Goal: Task Accomplishment & Management: Use online tool/utility

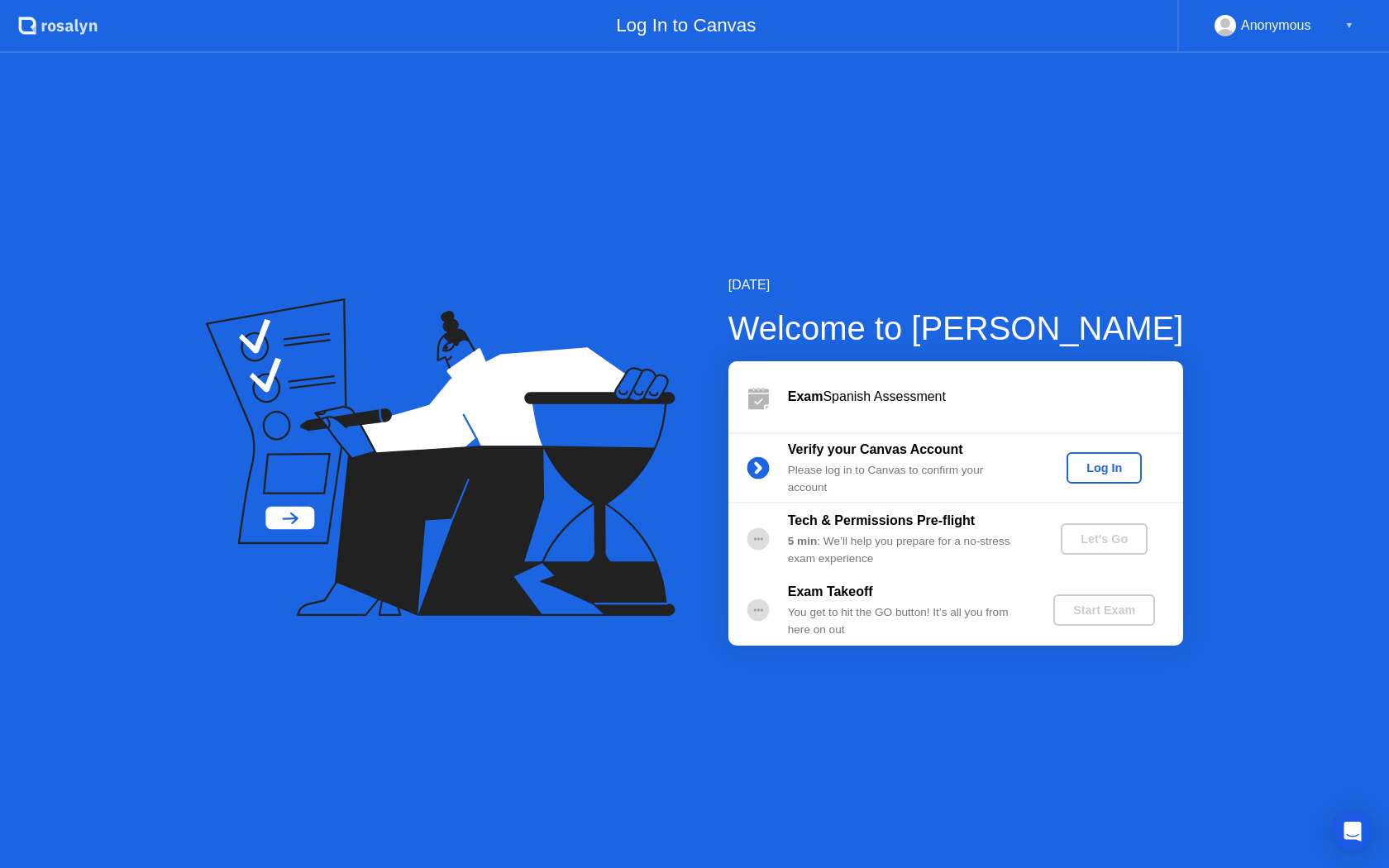
click at [1110, 472] on div "Log In" at bounding box center [1104, 468] width 62 height 14
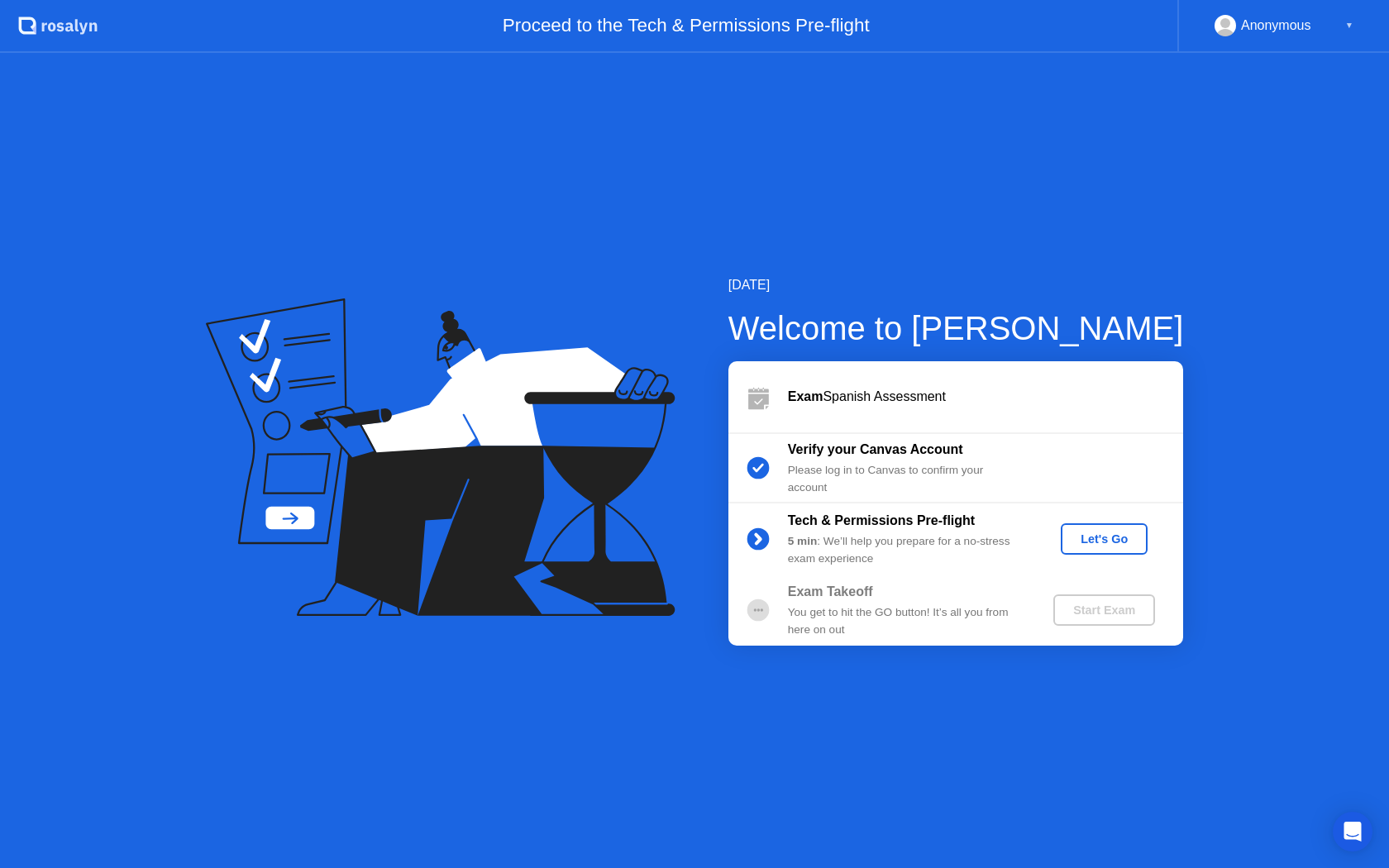
click at [1114, 536] on div "Let's Go" at bounding box center [1104, 539] width 74 height 14
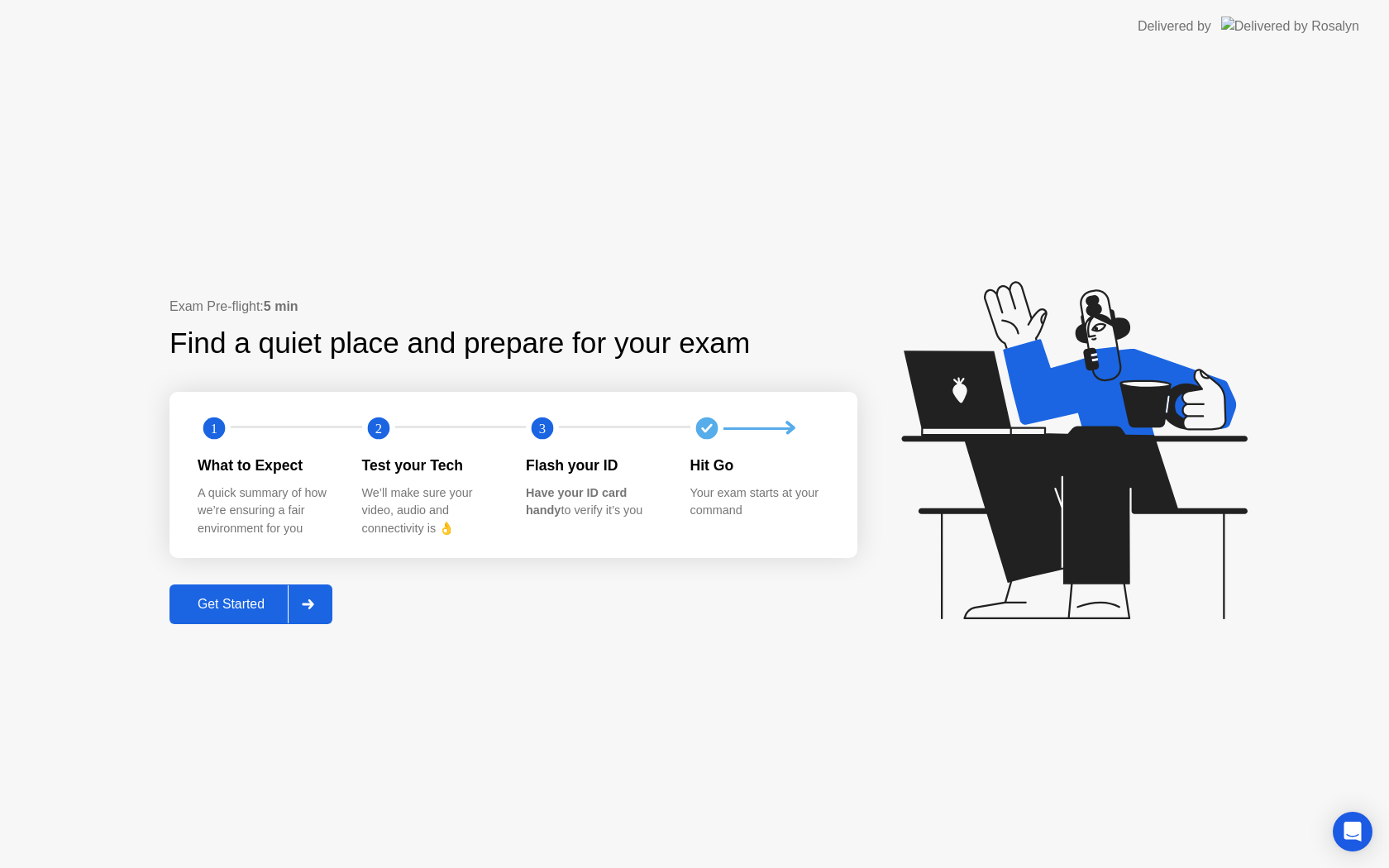
click at [287, 617] on button "Get Started" at bounding box center [251, 604] width 163 height 40
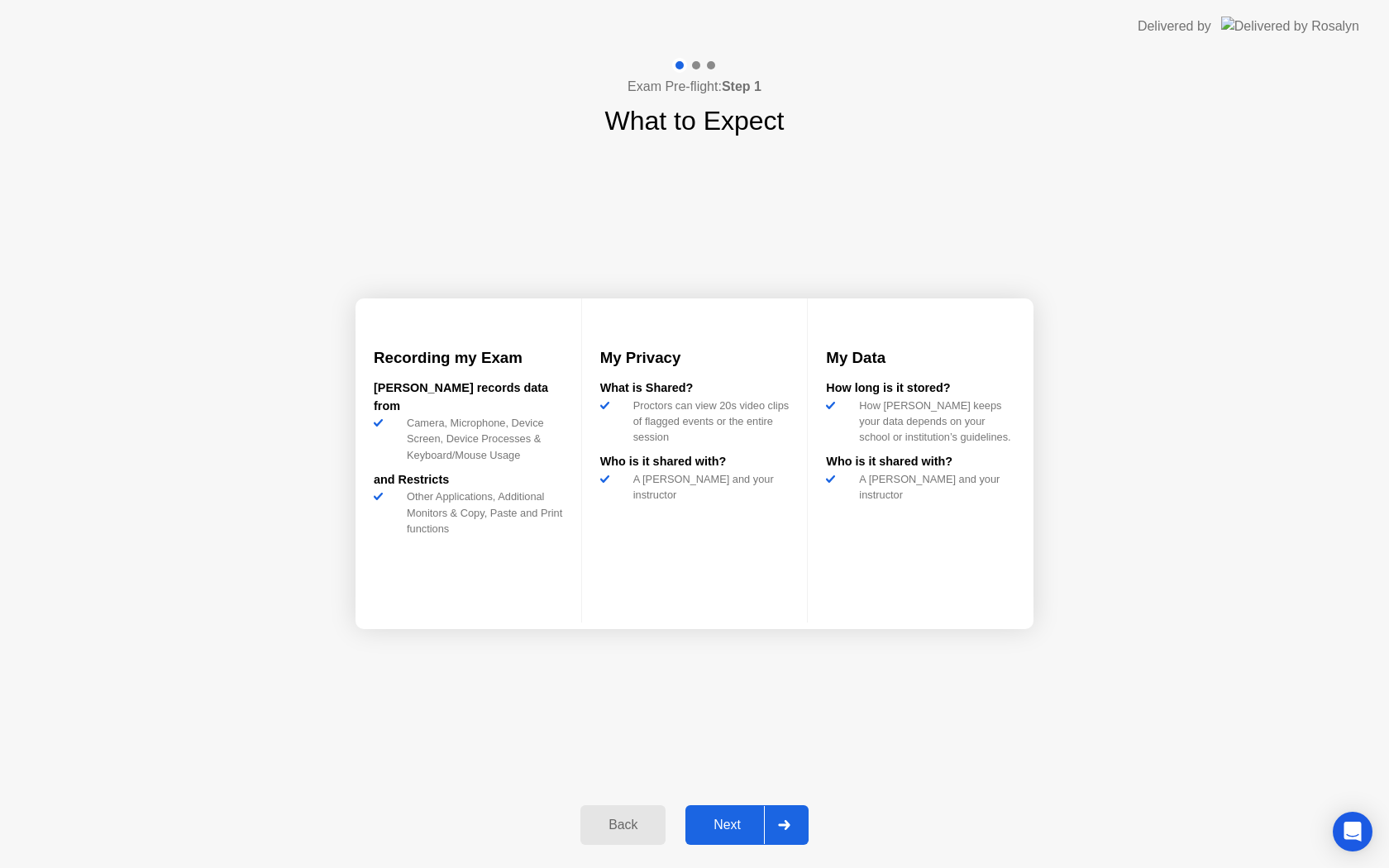
click at [735, 818] on div "Next" at bounding box center [727, 825] width 74 height 15
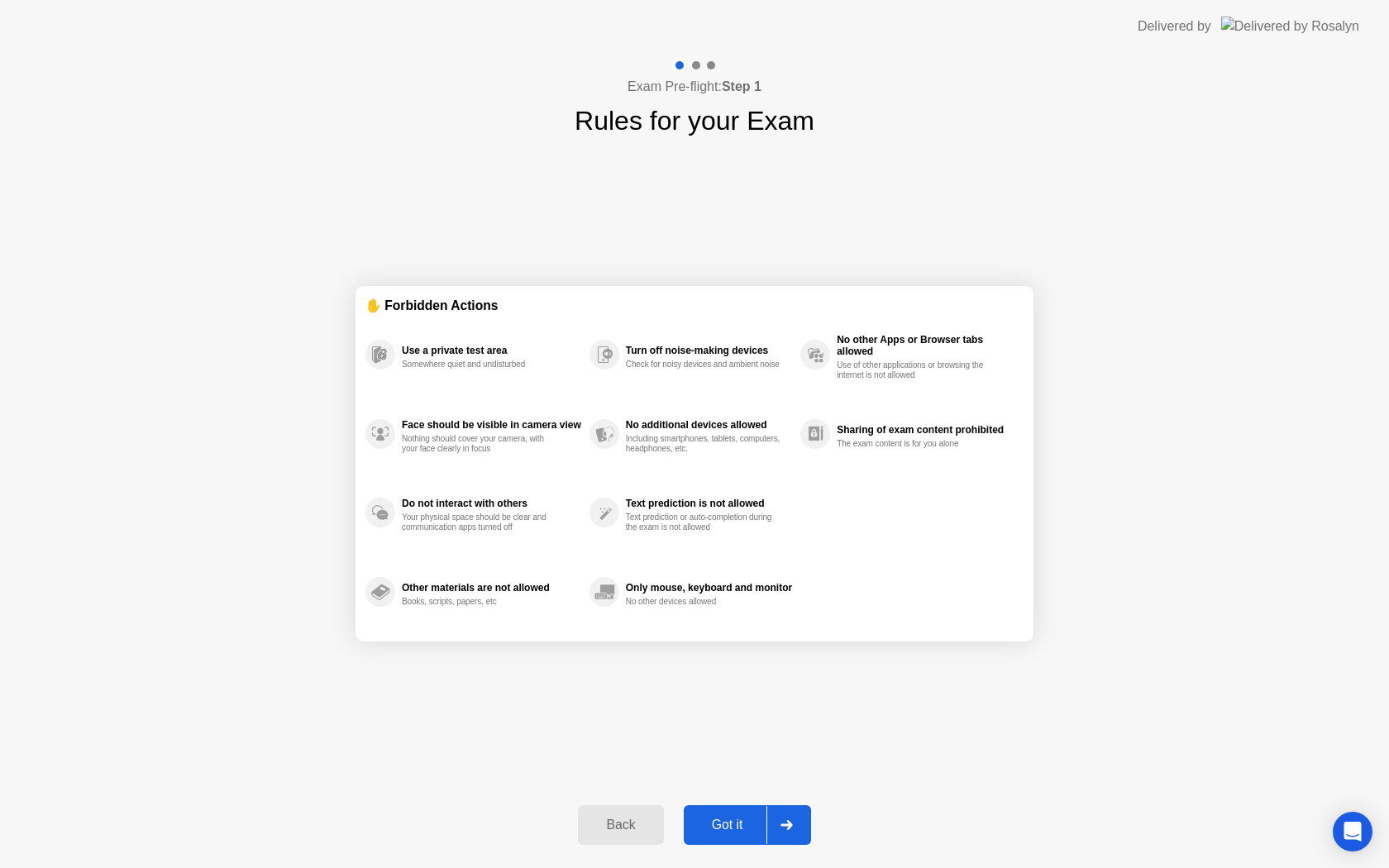
click at [747, 827] on div "Got it" at bounding box center [727, 825] width 78 height 15
select select "**********"
select select "*******"
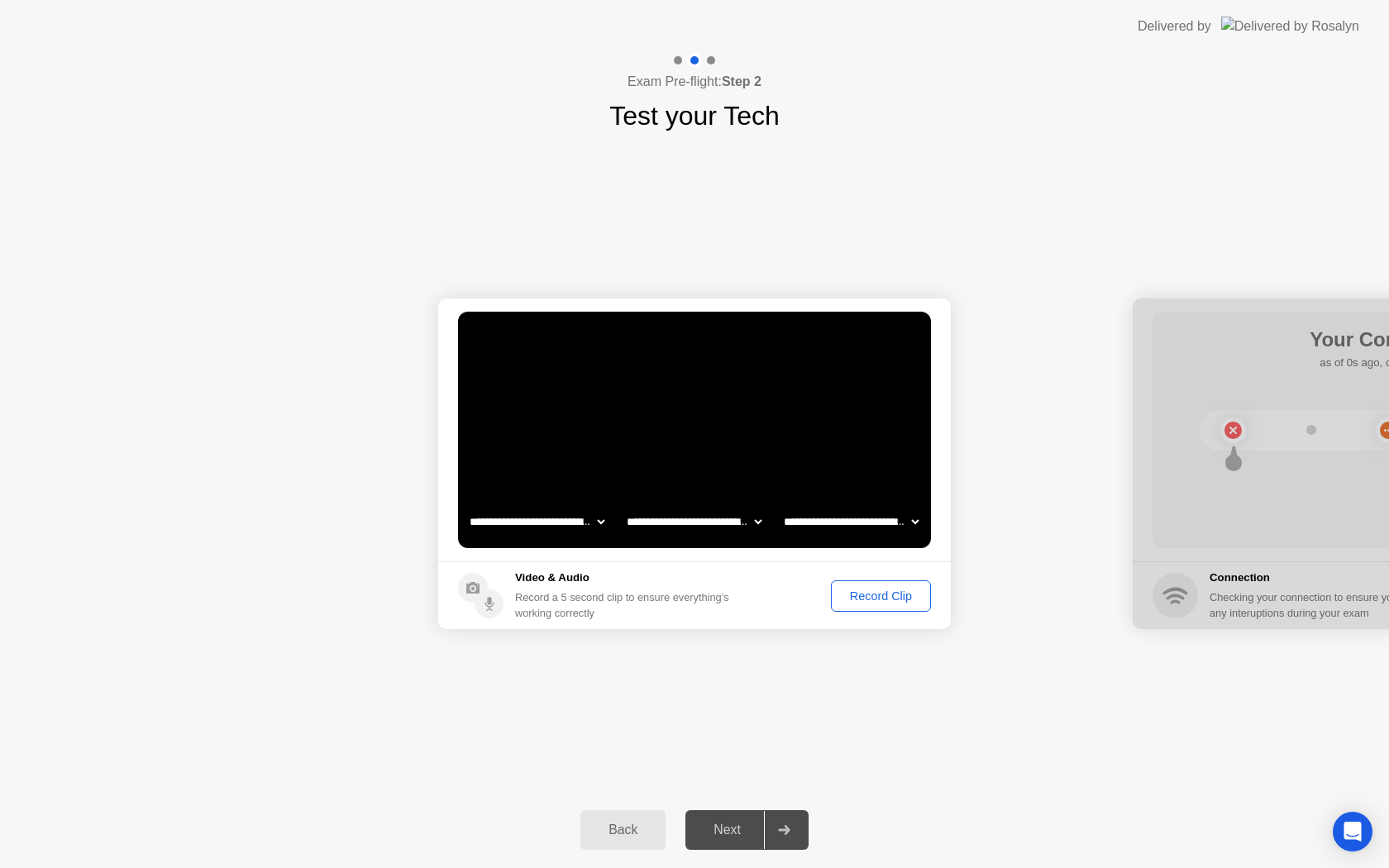
click at [890, 599] on div "Record Clip" at bounding box center [880, 595] width 88 height 14
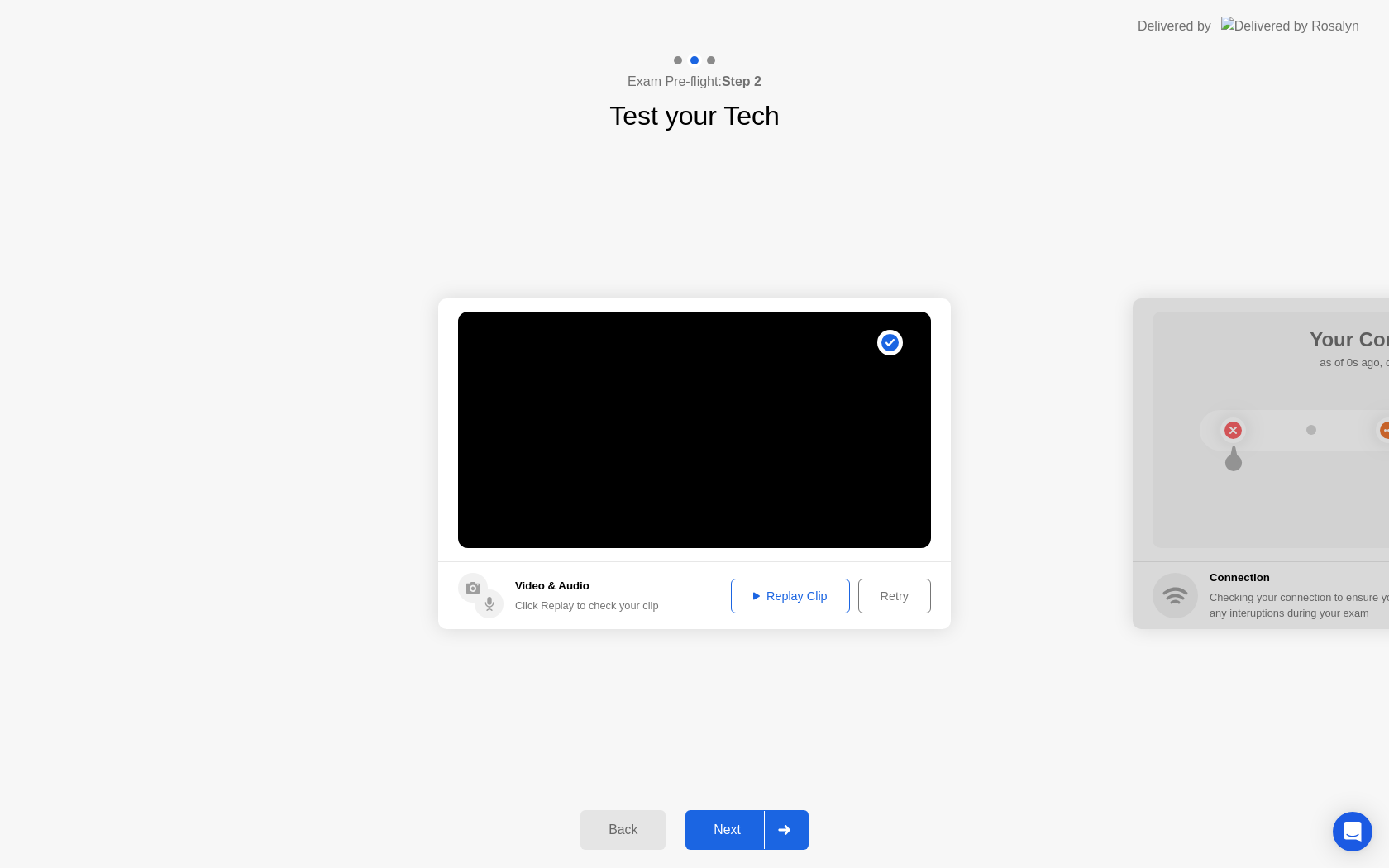
click at [765, 595] on div "Replay Clip" at bounding box center [791, 595] width 108 height 14
click at [799, 589] on div "Replay Clip" at bounding box center [791, 595] width 108 height 14
click at [770, 824] on div at bounding box center [784, 830] width 40 height 38
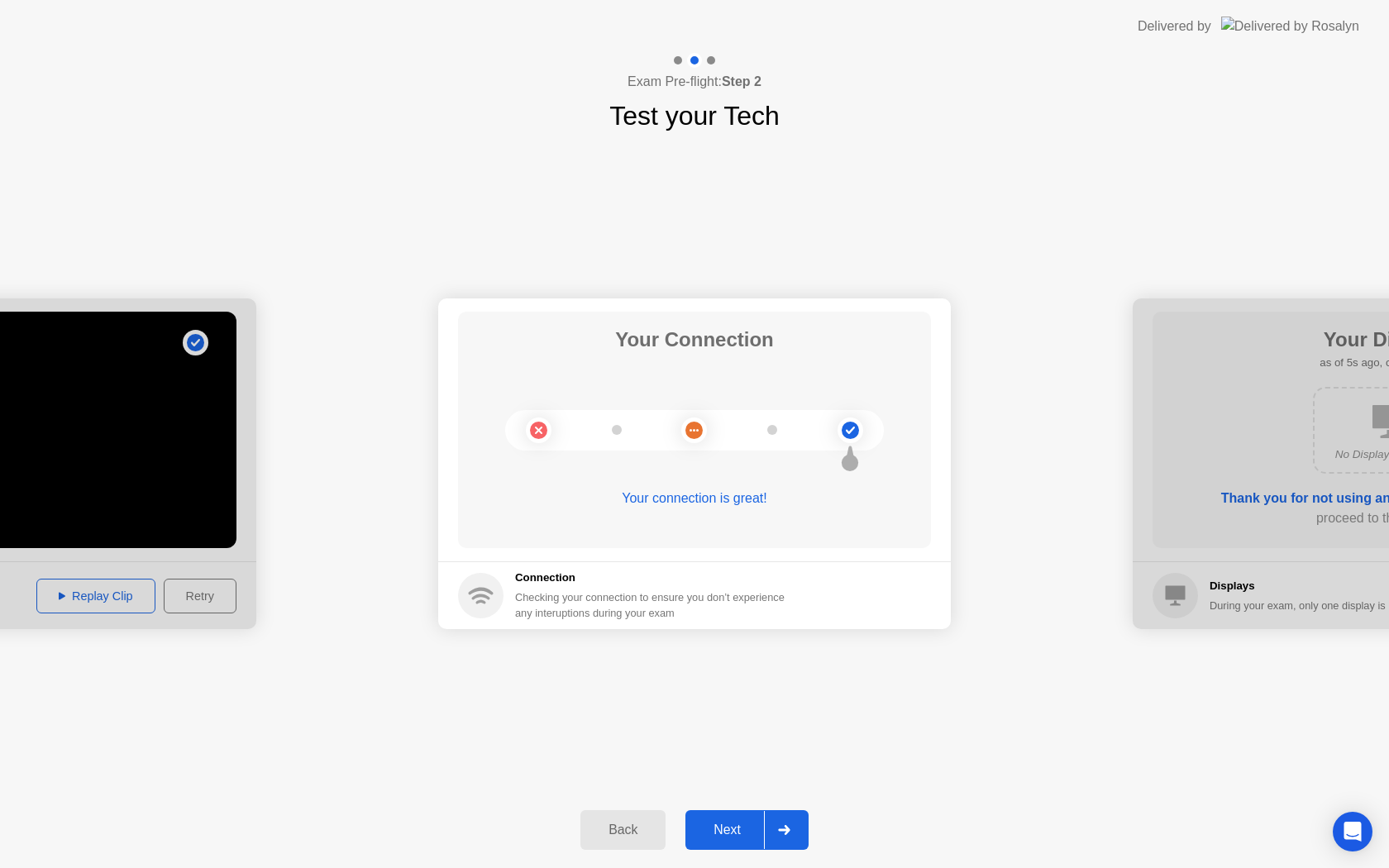
click at [791, 826] on icon at bounding box center [784, 830] width 13 height 10
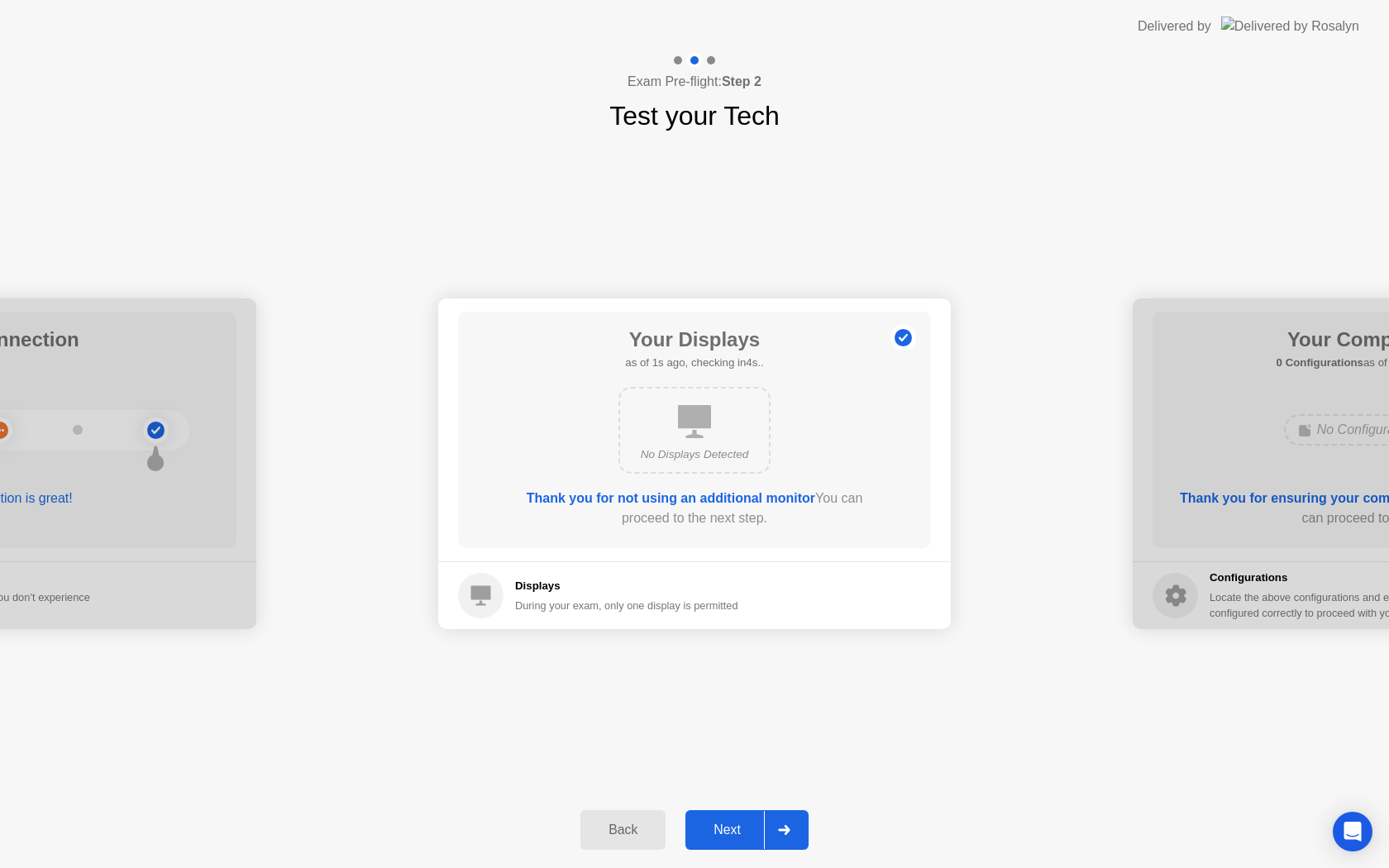
click at [787, 829] on icon at bounding box center [783, 830] width 12 height 10
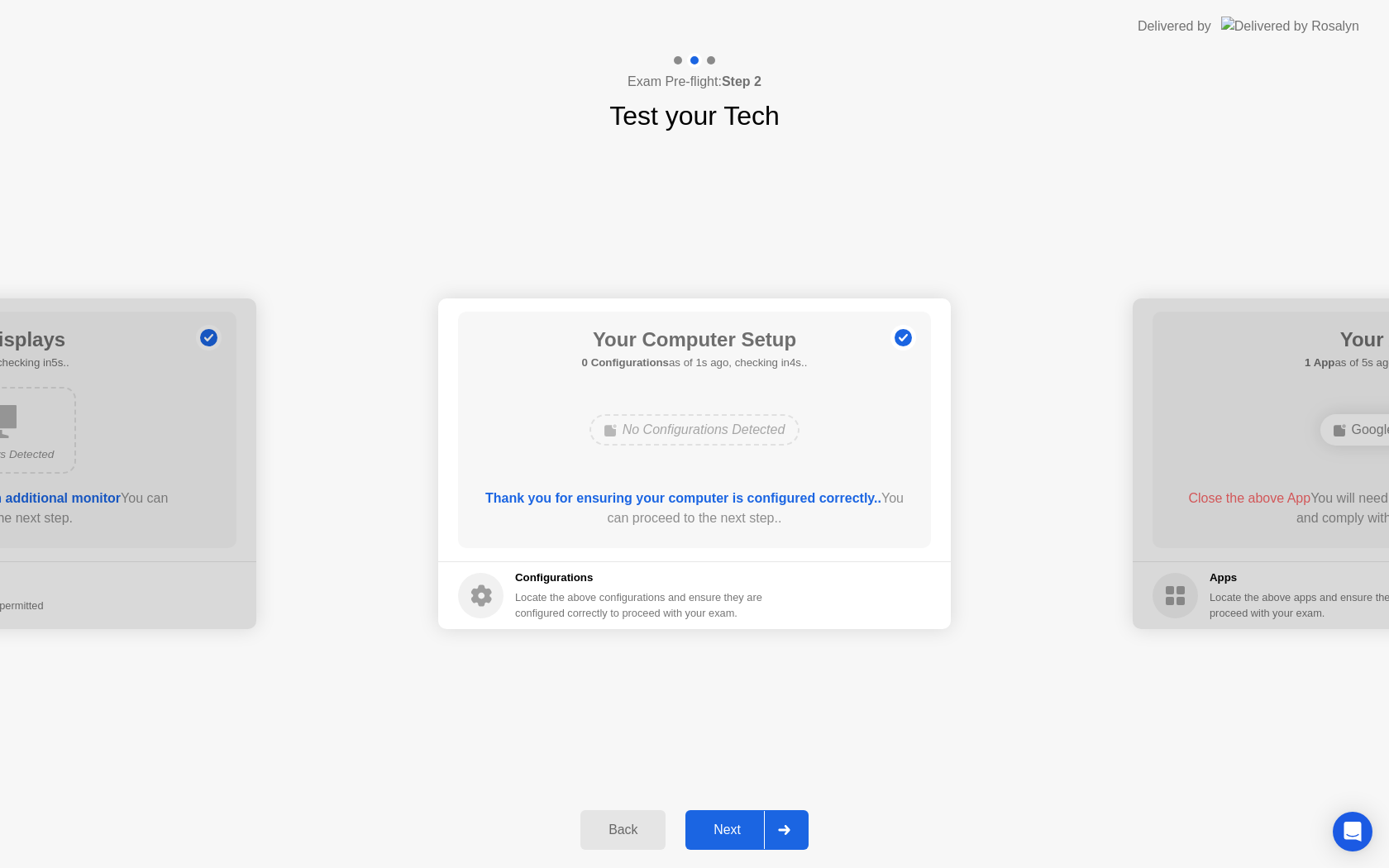
click at [787, 829] on icon at bounding box center [783, 830] width 12 height 10
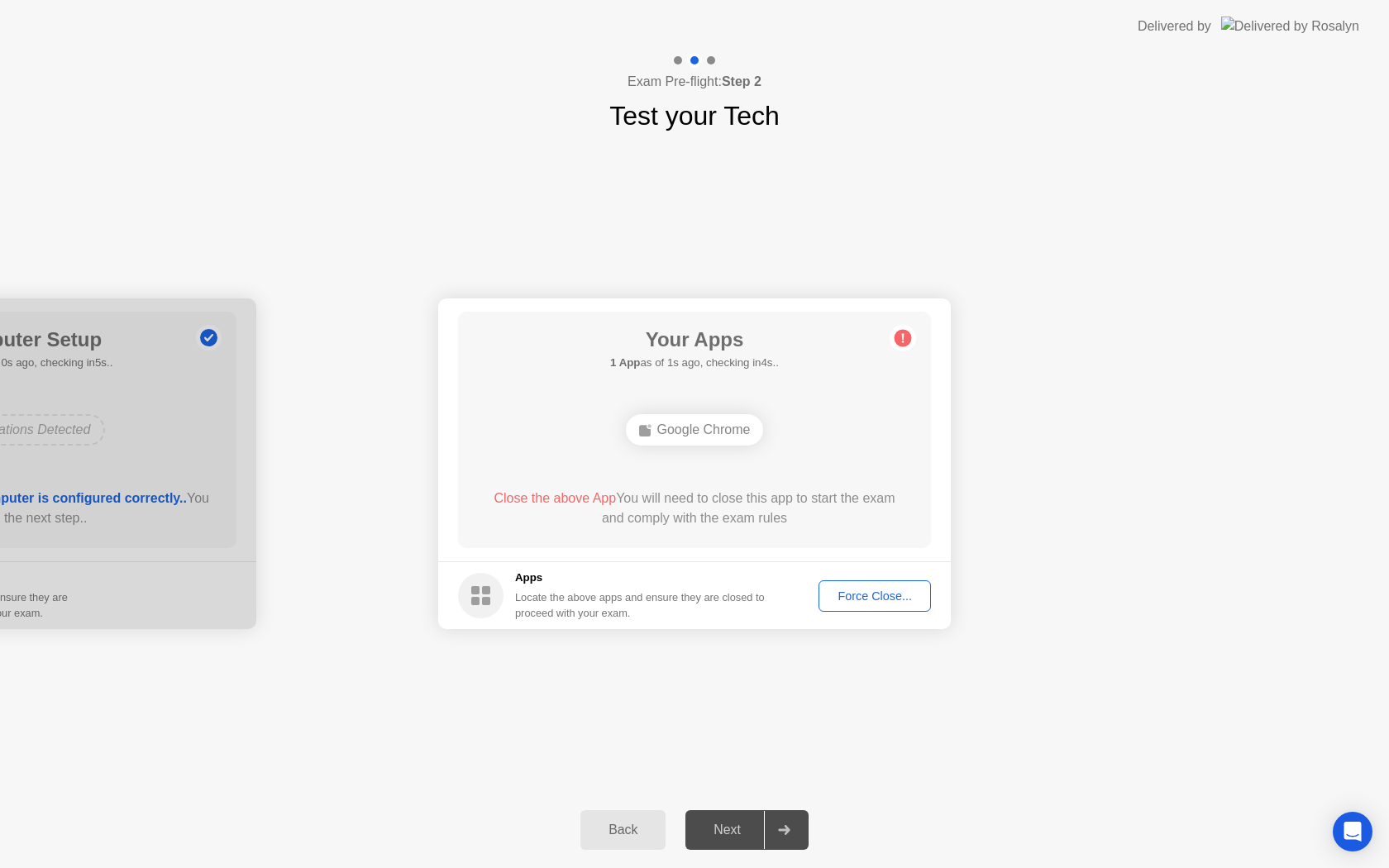
click at [894, 600] on div "Force Close..." at bounding box center [875, 595] width 101 height 14
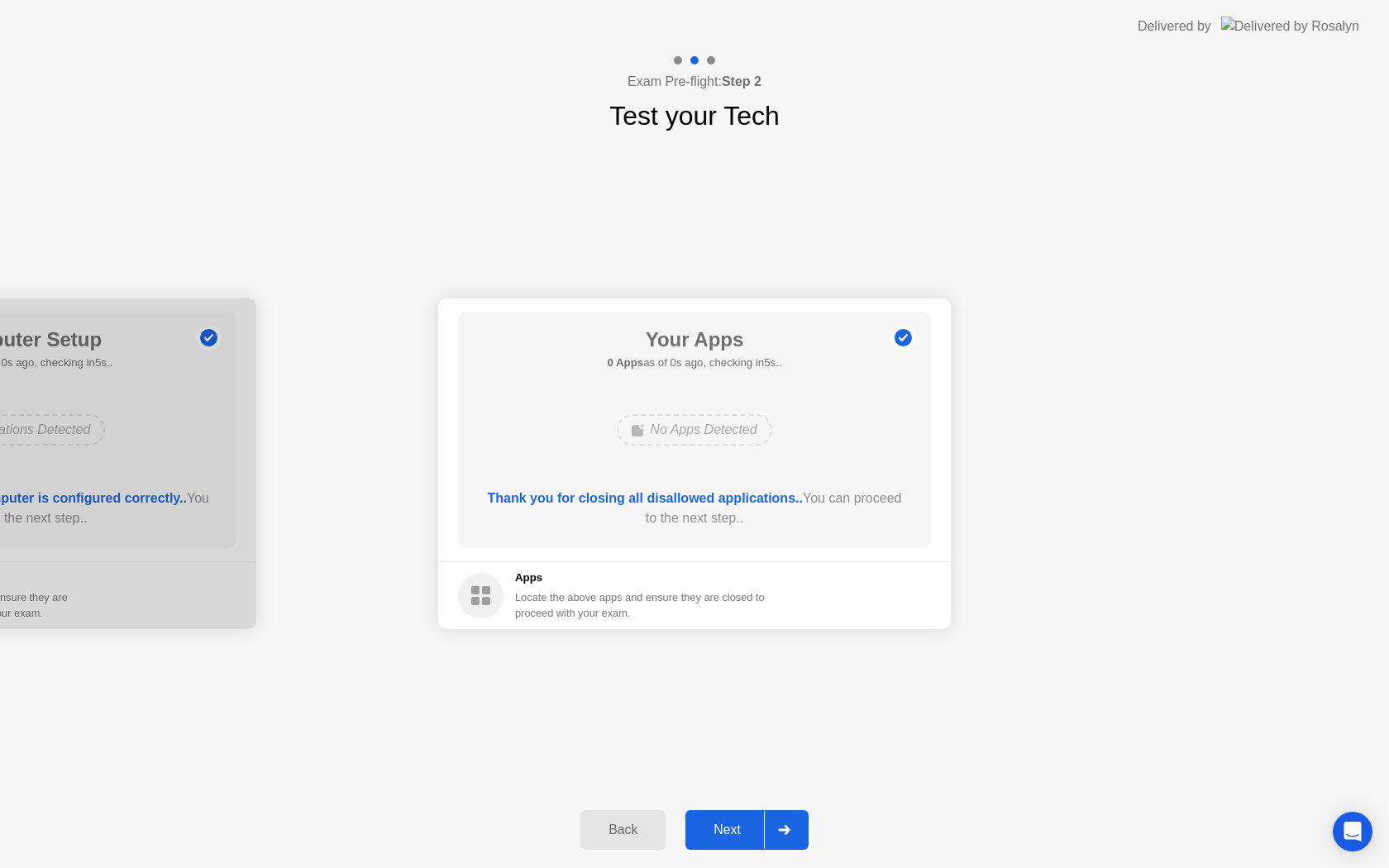
click at [747, 835] on div "Next" at bounding box center [727, 830] width 74 height 15
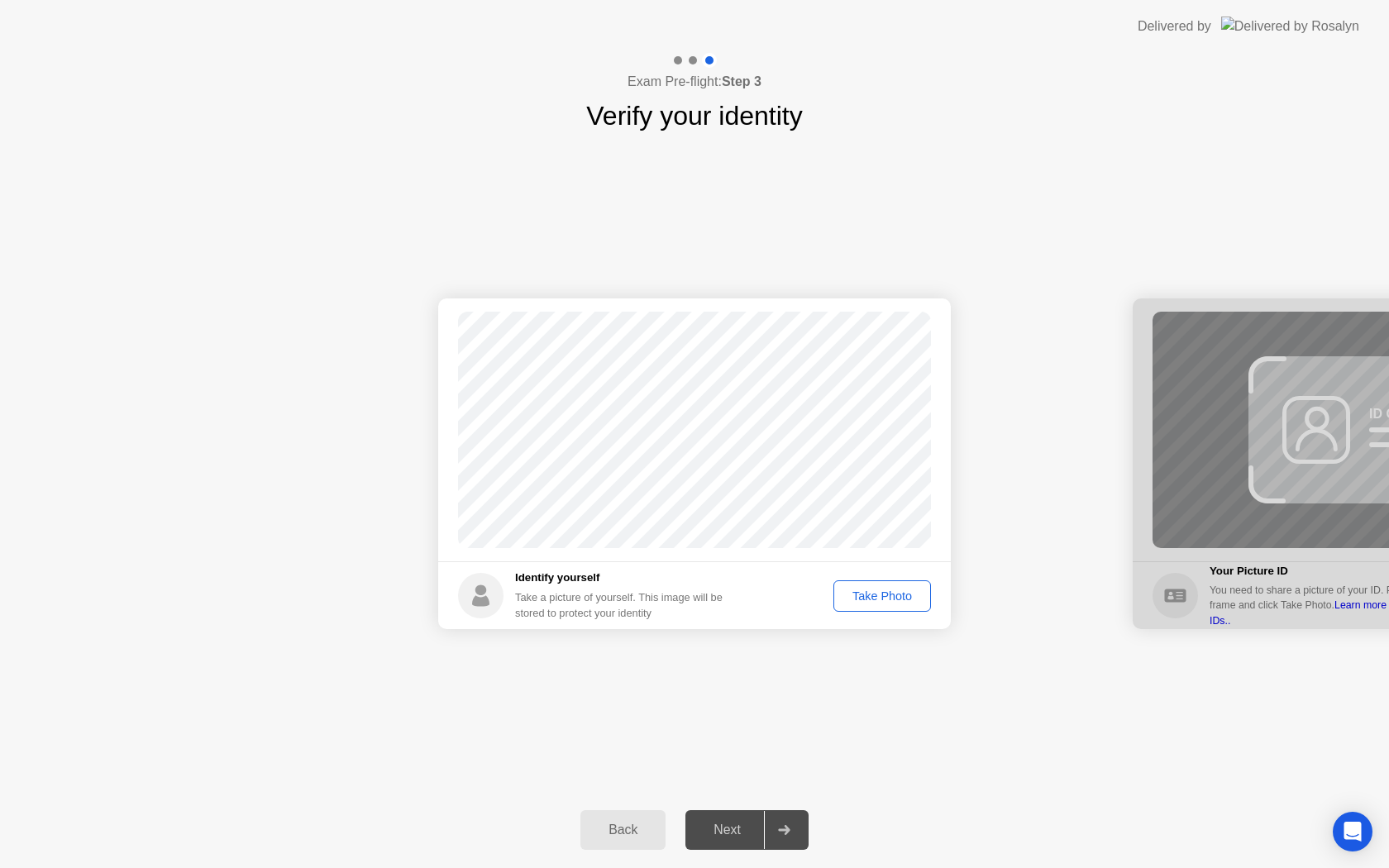
click at [889, 599] on div "Take Photo" at bounding box center [882, 595] width 86 height 14
click at [757, 825] on div "Next" at bounding box center [727, 830] width 74 height 15
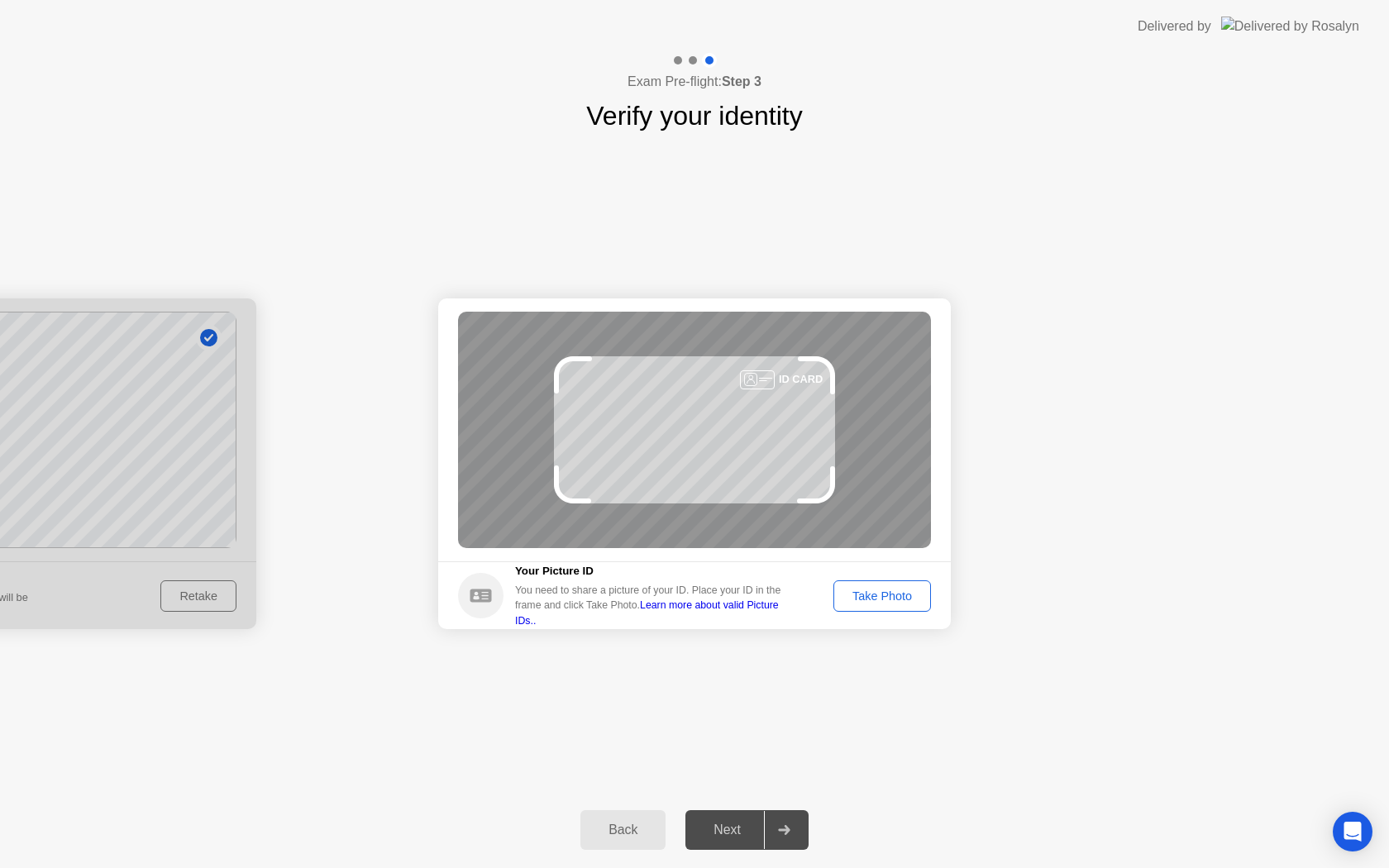
click at [887, 605] on button "Take Photo" at bounding box center [882, 595] width 98 height 31
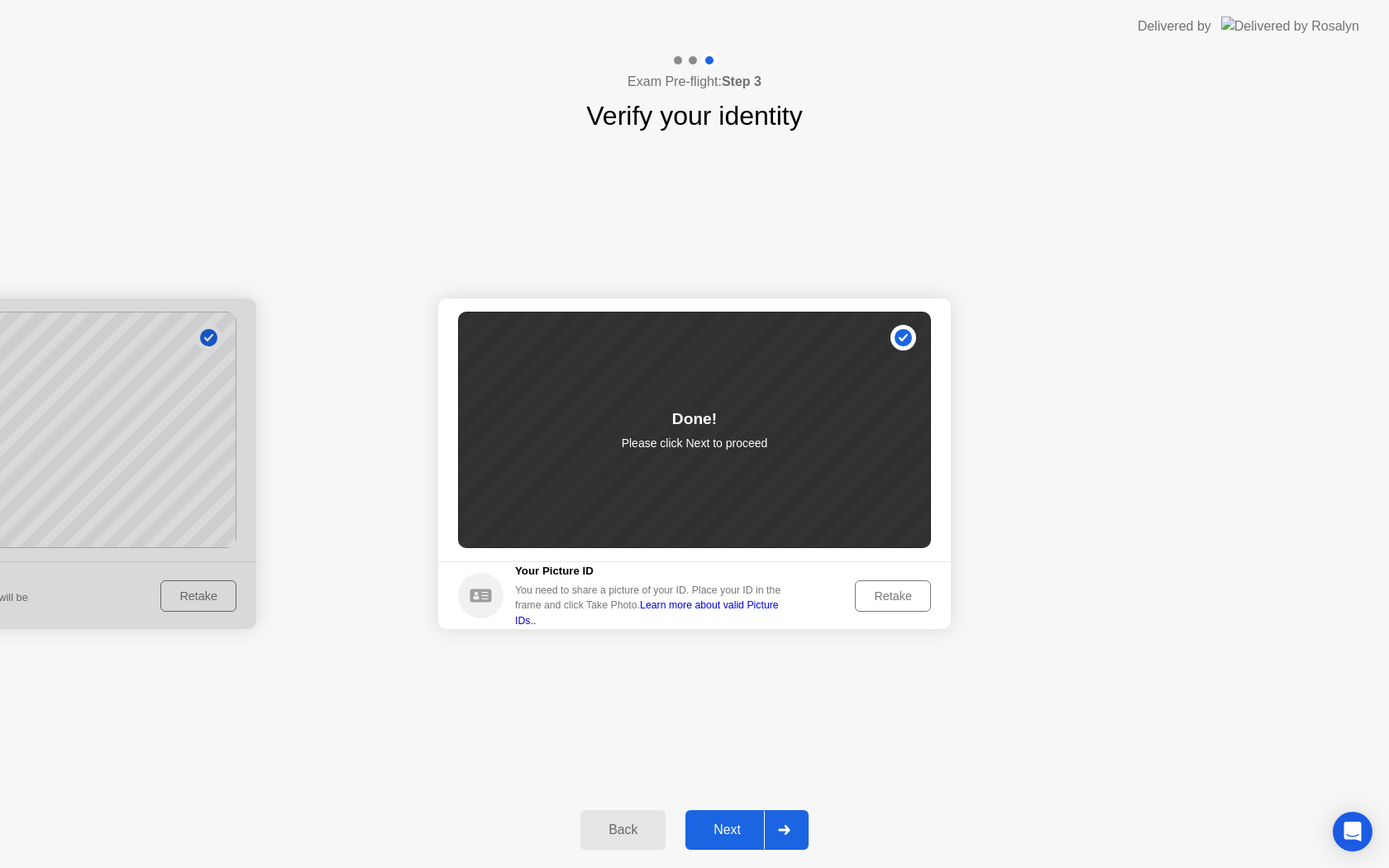
click at [756, 827] on div "Next" at bounding box center [727, 830] width 74 height 15
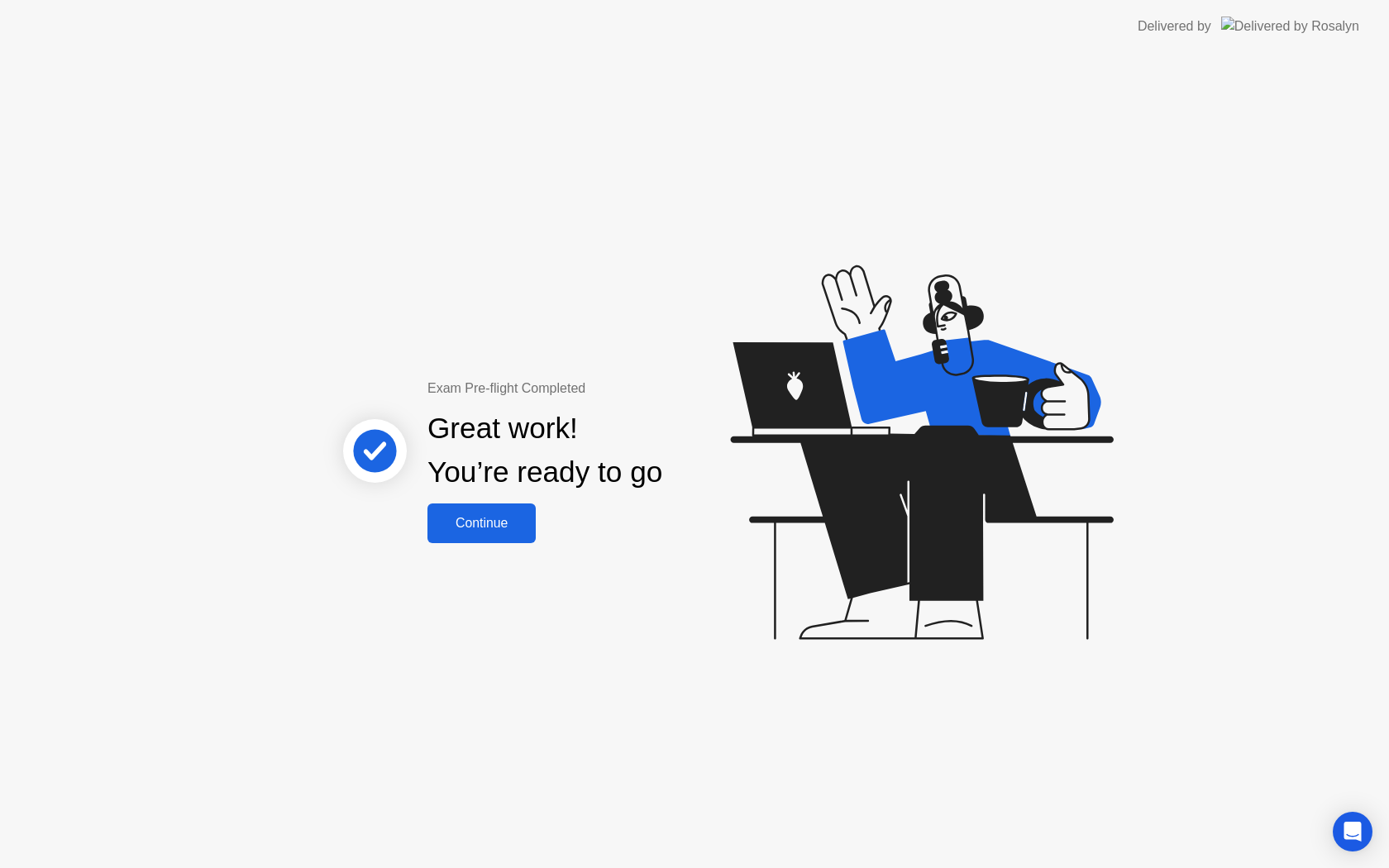
click at [503, 525] on div "Continue" at bounding box center [482, 523] width 98 height 15
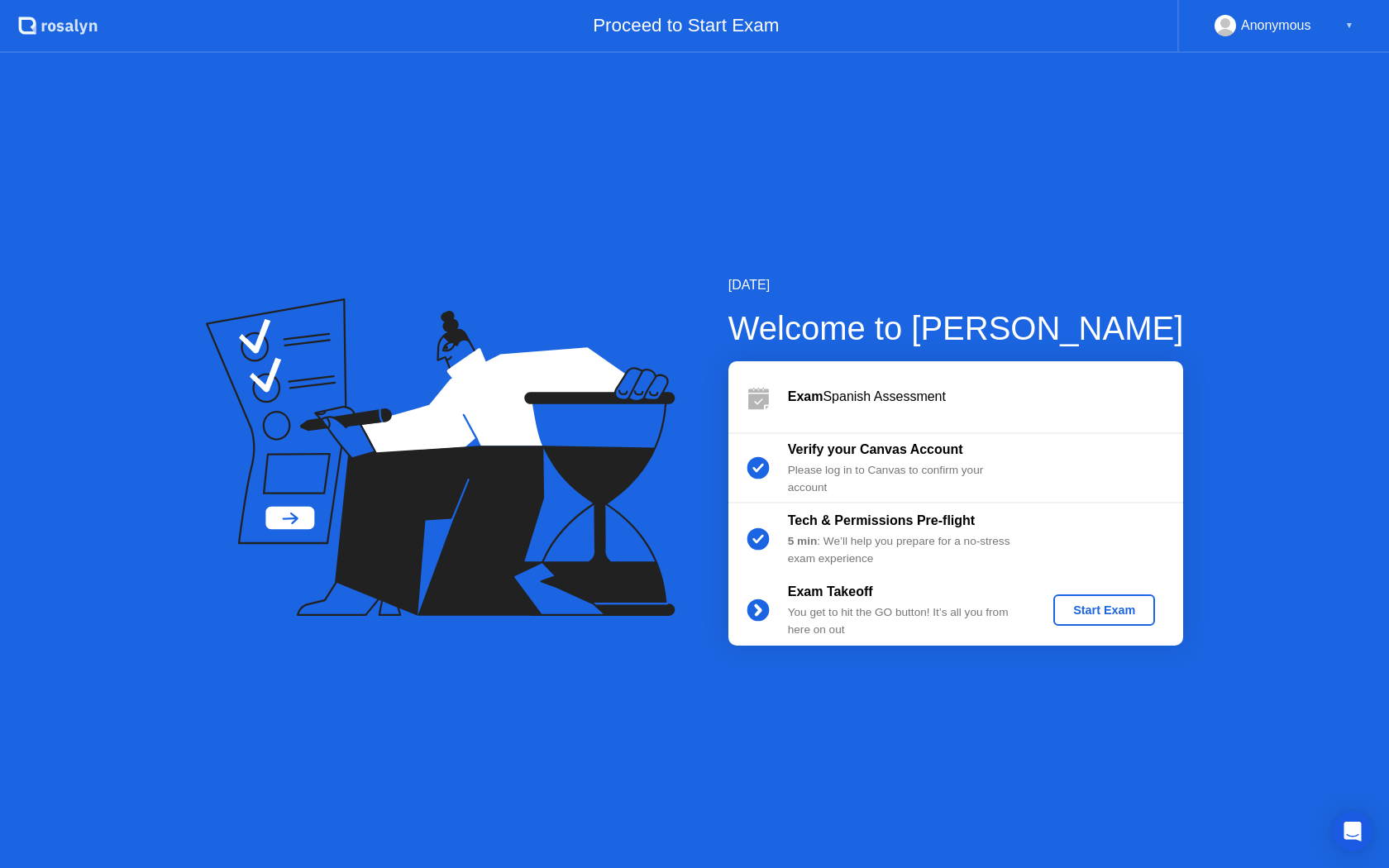
click at [1072, 614] on div "Start Exam" at bounding box center [1104, 610] width 88 height 14
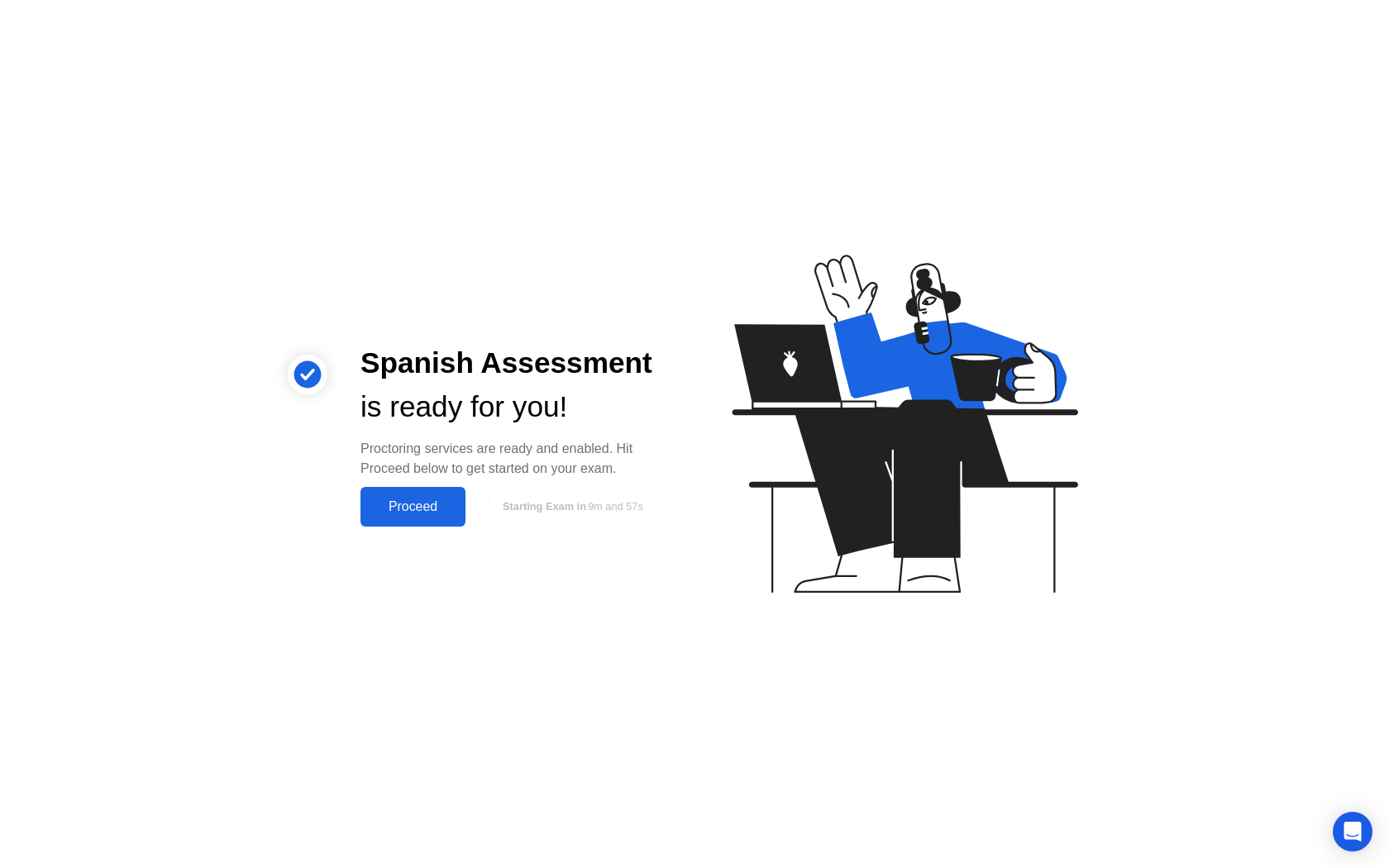
click at [410, 511] on div "Proceed" at bounding box center [413, 507] width 95 height 15
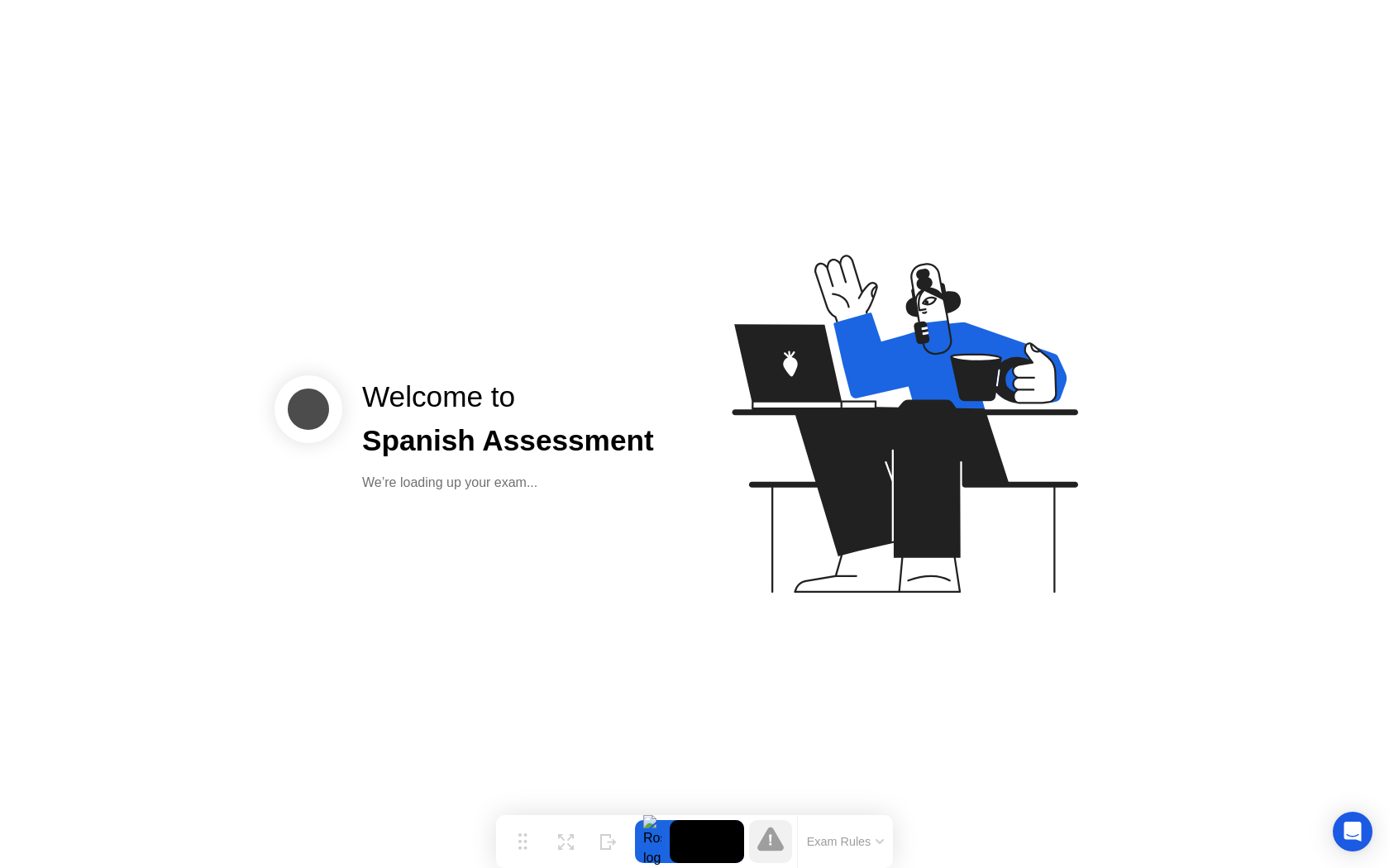
click at [657, 850] on div at bounding box center [652, 841] width 35 height 43
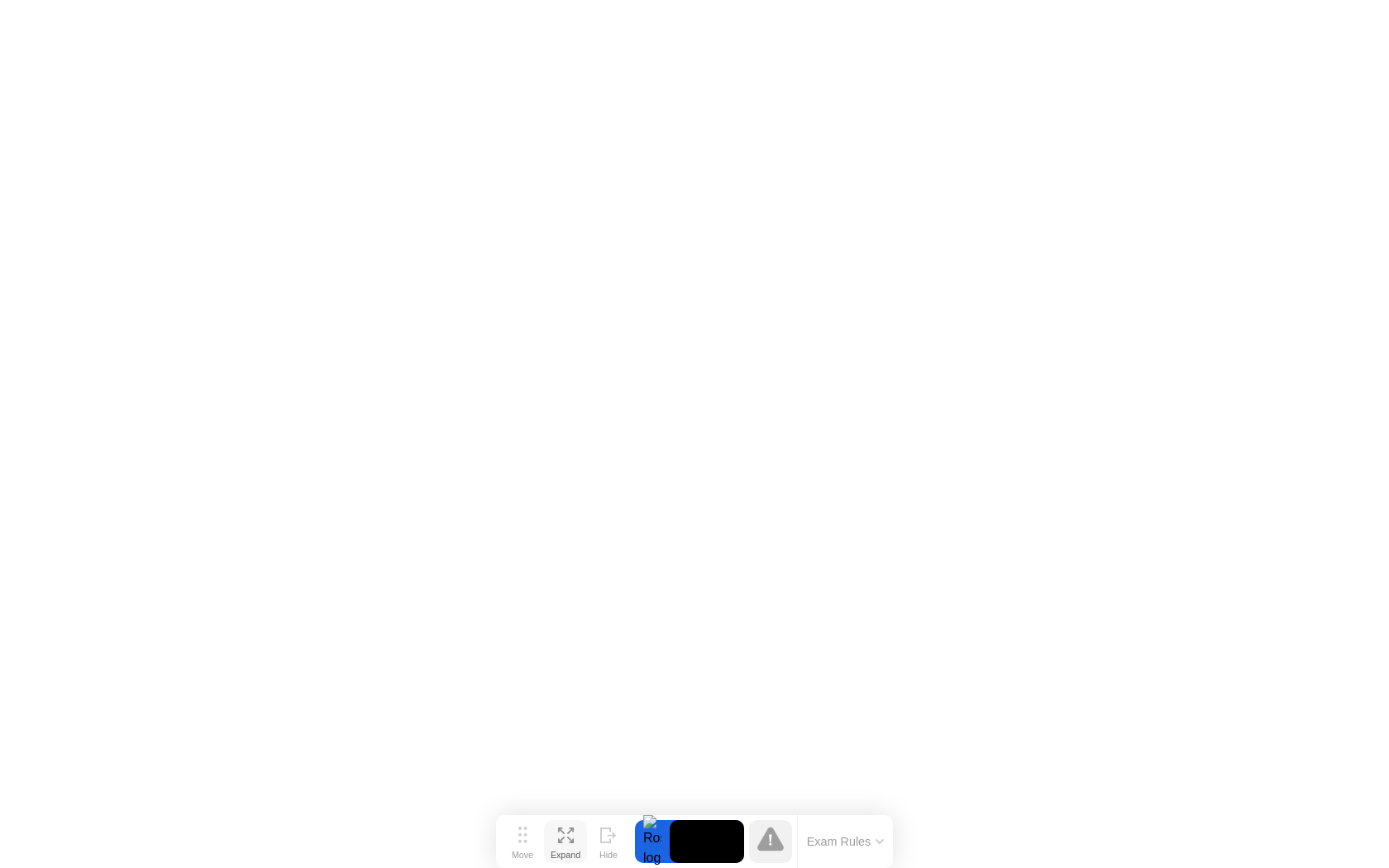
click at [572, 838] on icon at bounding box center [570, 839] width 6 height 6
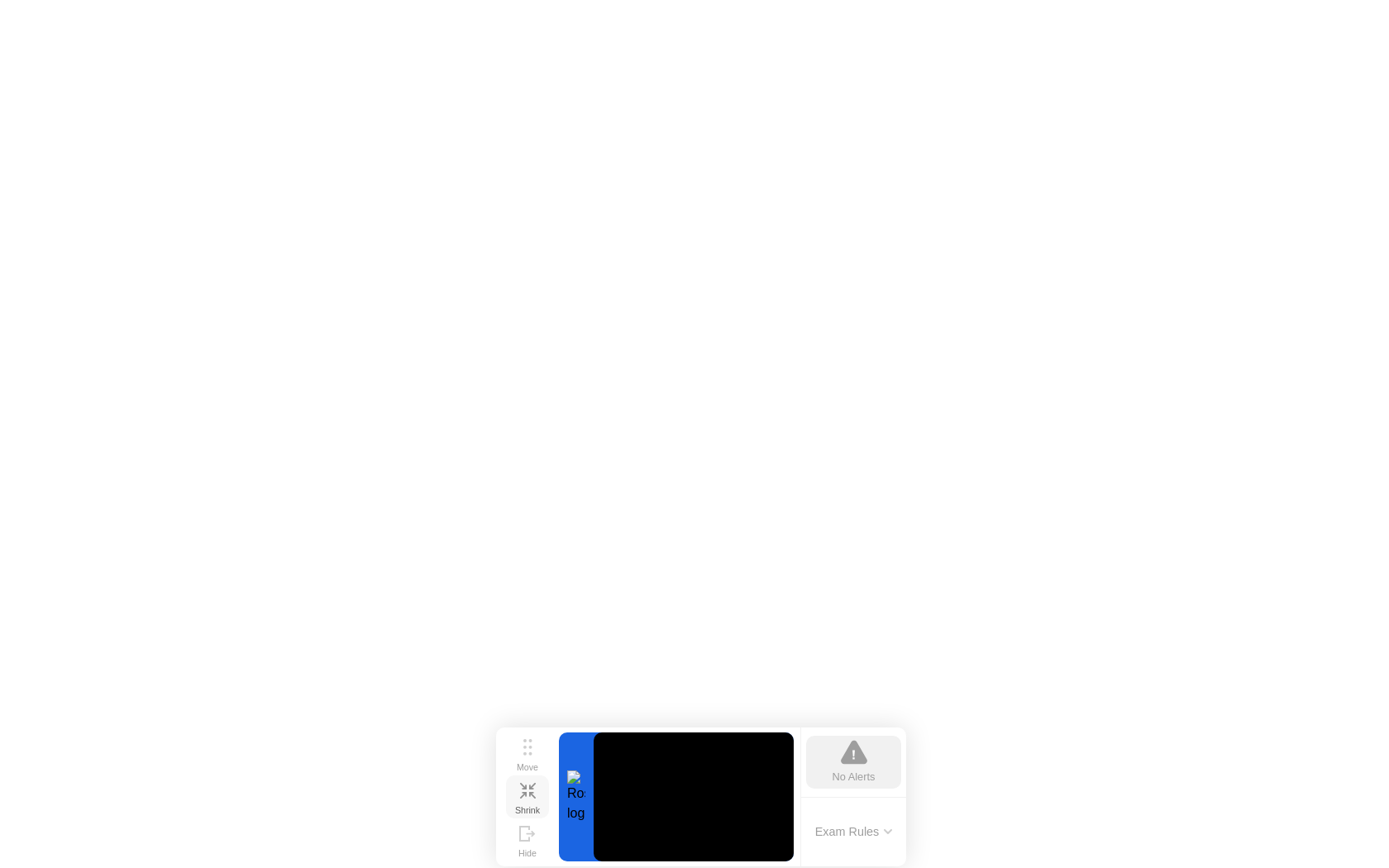
click at [537, 798] on button "Shrink" at bounding box center [527, 796] width 43 height 43
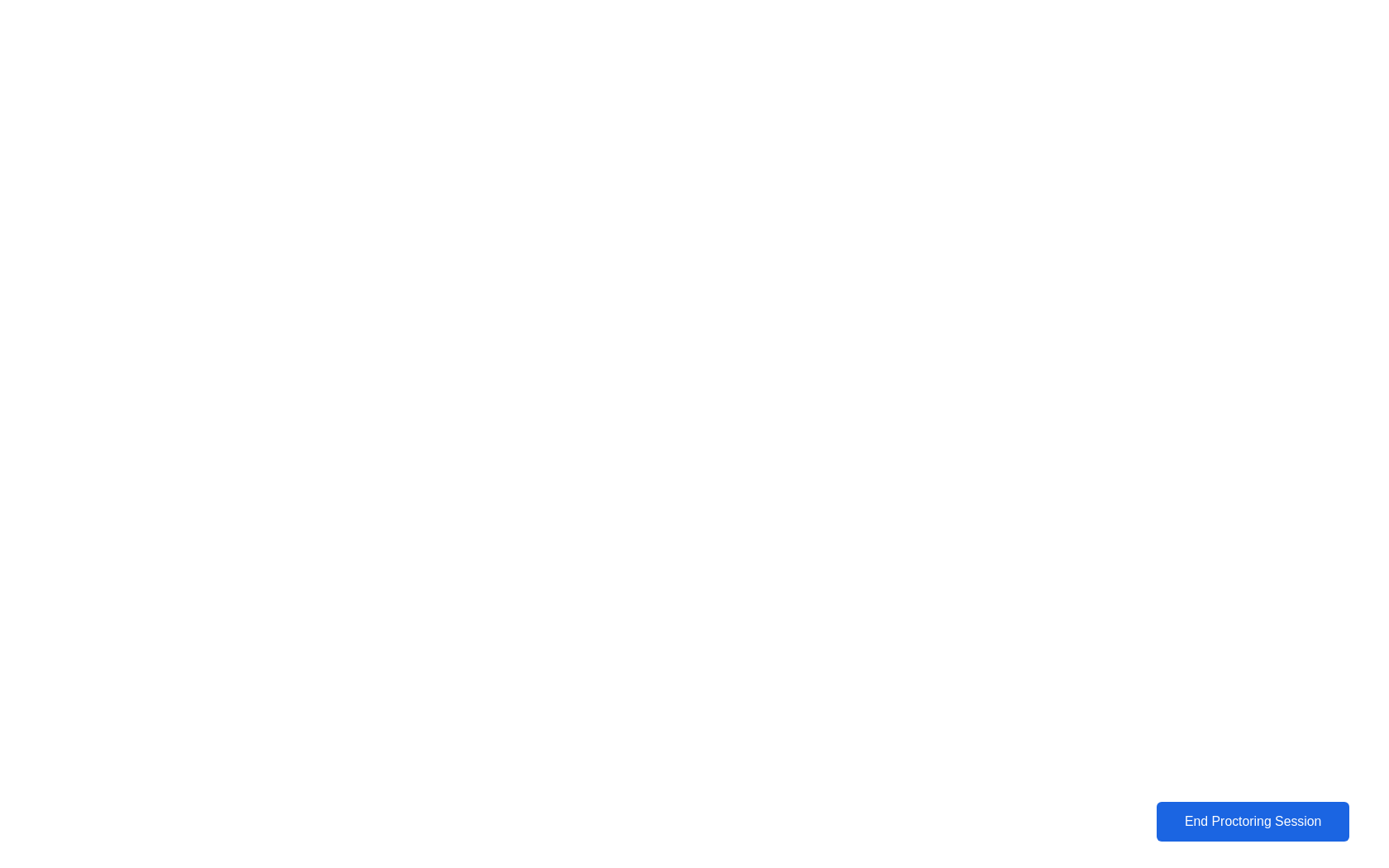
click at [1272, 821] on div "End Proctoring Session" at bounding box center [1253, 822] width 182 height 15
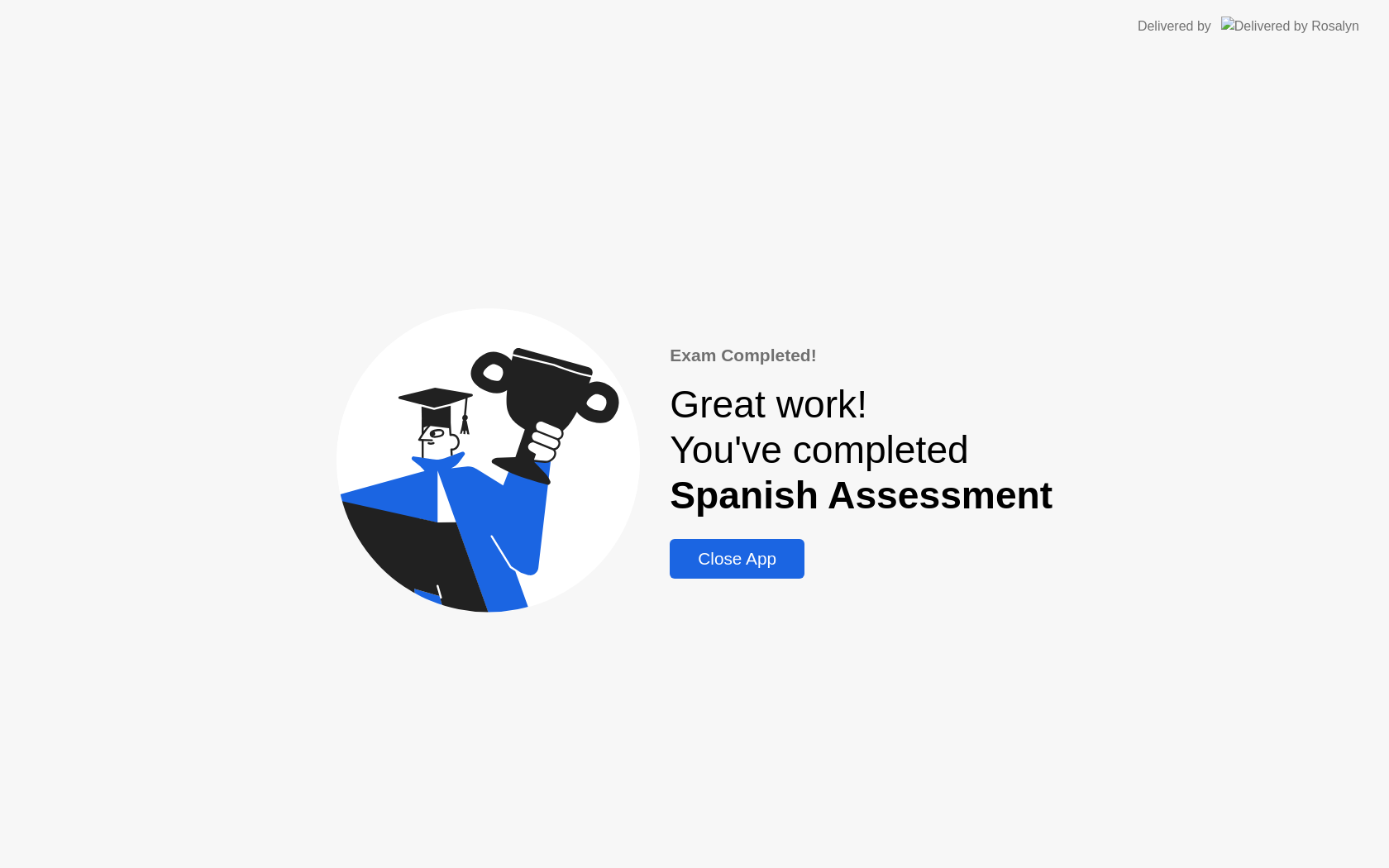
click at [787, 550] on div "Close App" at bounding box center [737, 559] width 125 height 20
